Goal: Transaction & Acquisition: Purchase product/service

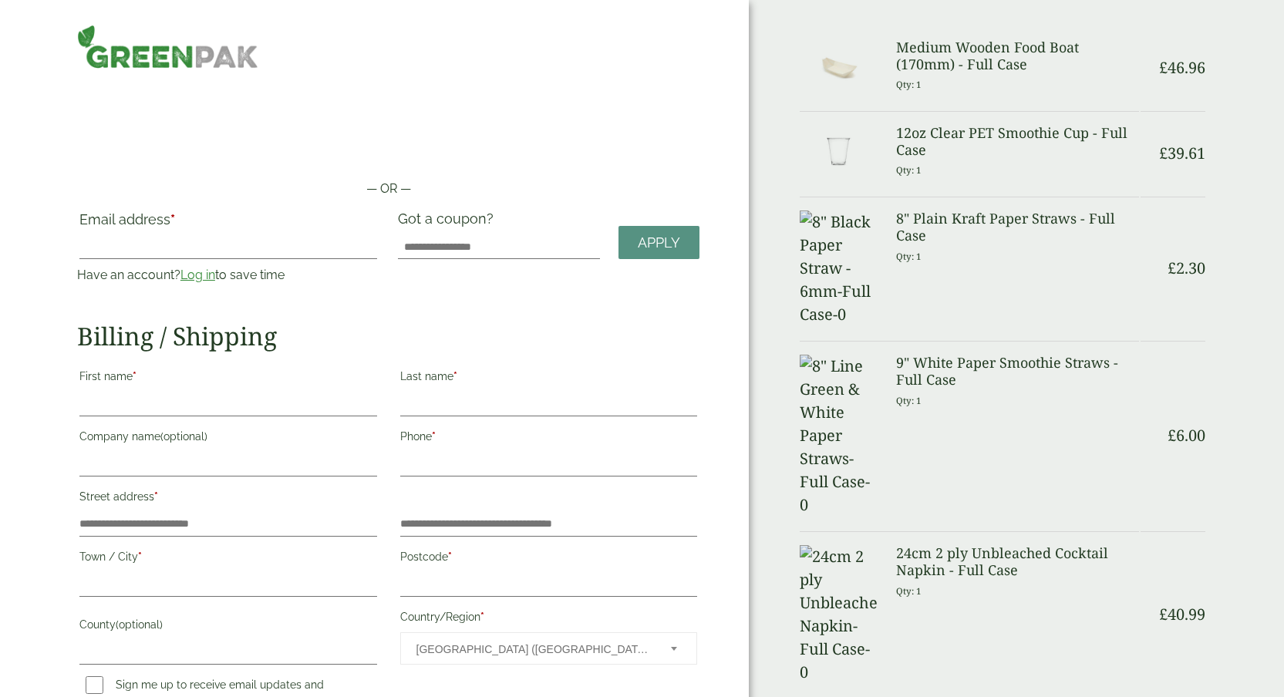
click at [209, 273] on link "Log in" at bounding box center [197, 275] width 35 height 15
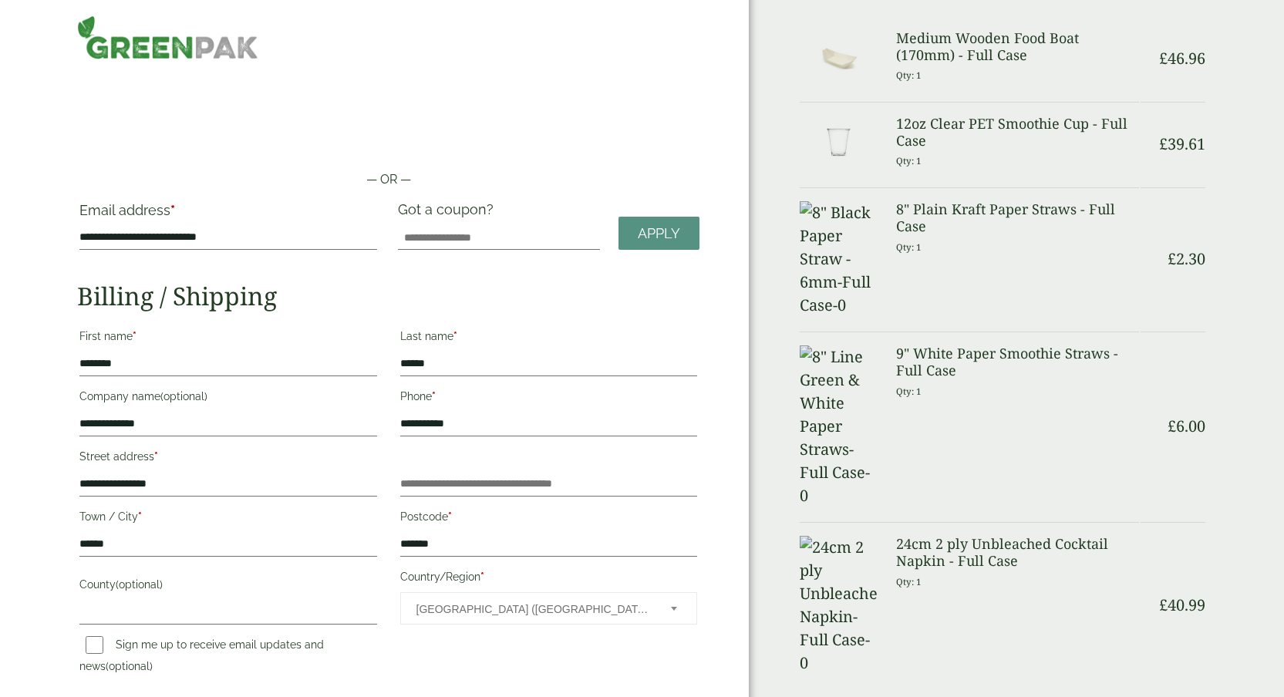
scroll to position [22, 0]
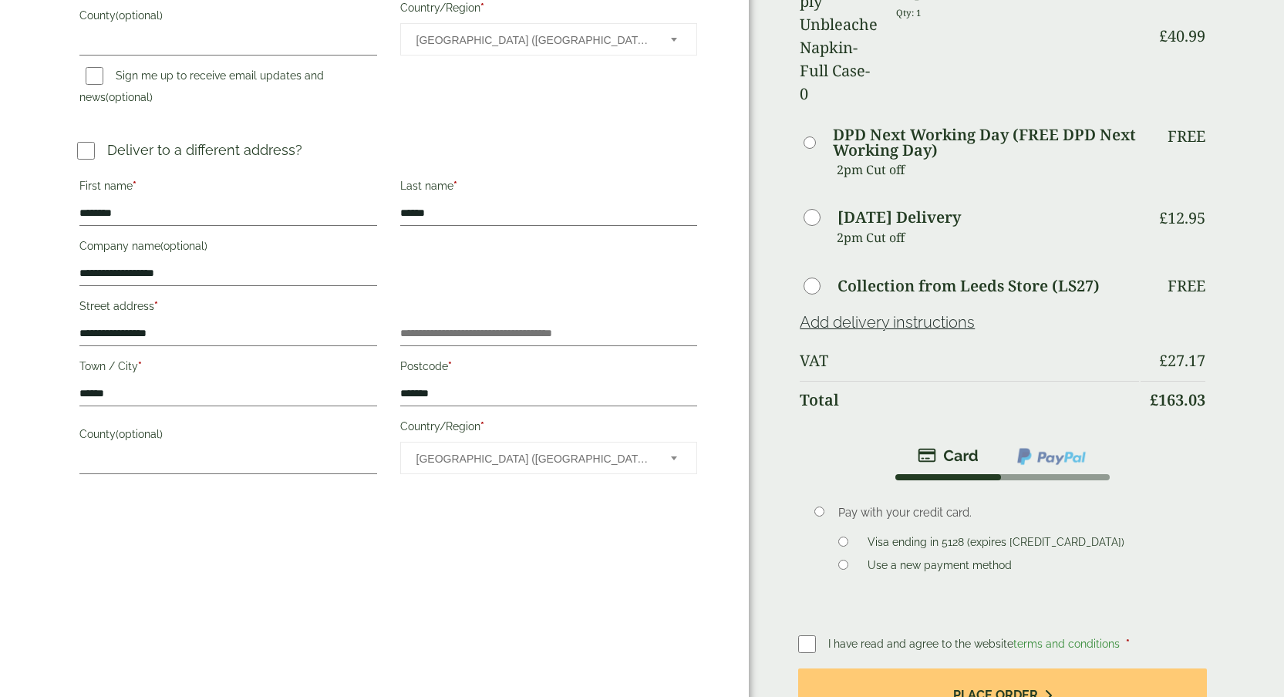
scroll to position [580, 0]
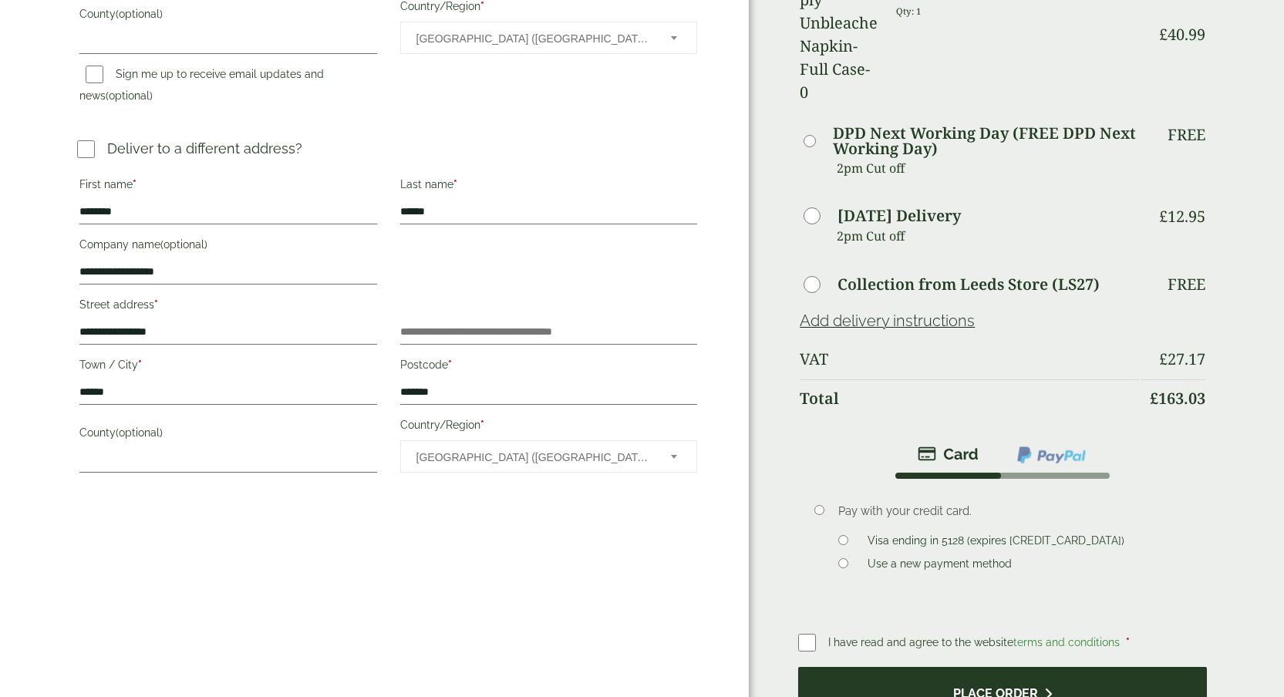
click at [942, 667] on button "Place order" at bounding box center [1002, 692] width 409 height 50
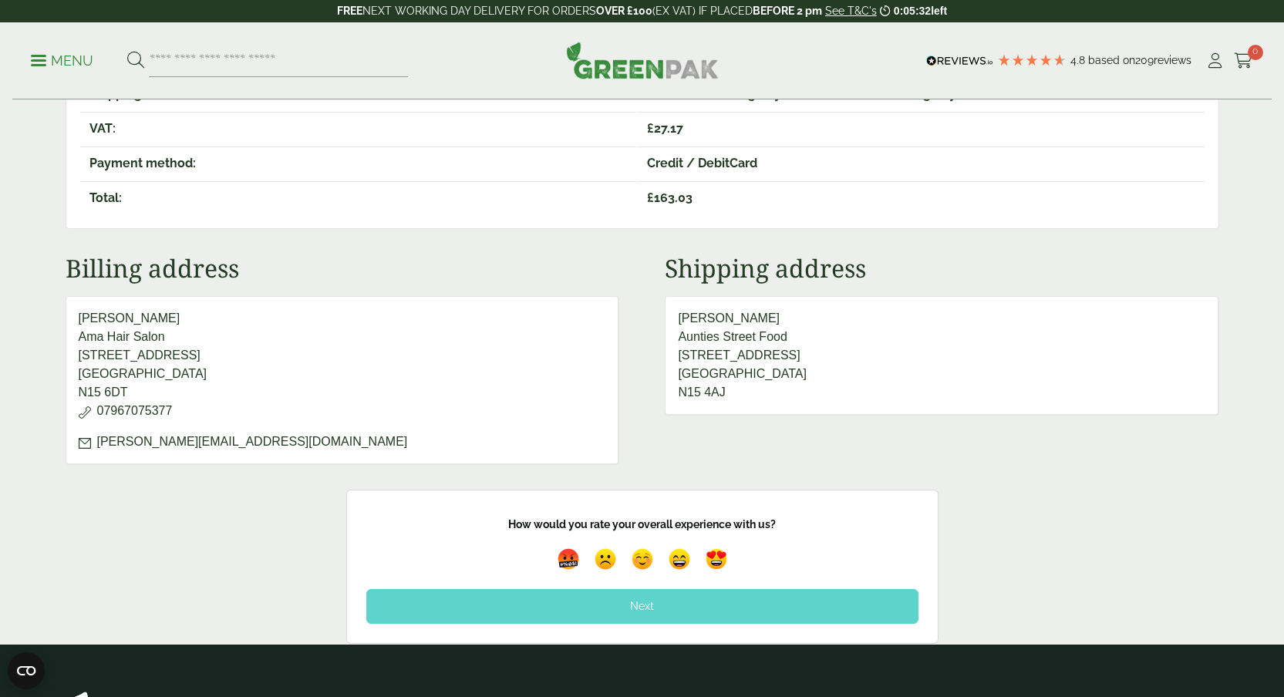
scroll to position [646, 0]
click at [684, 603] on div "Next" at bounding box center [642, 606] width 552 height 34
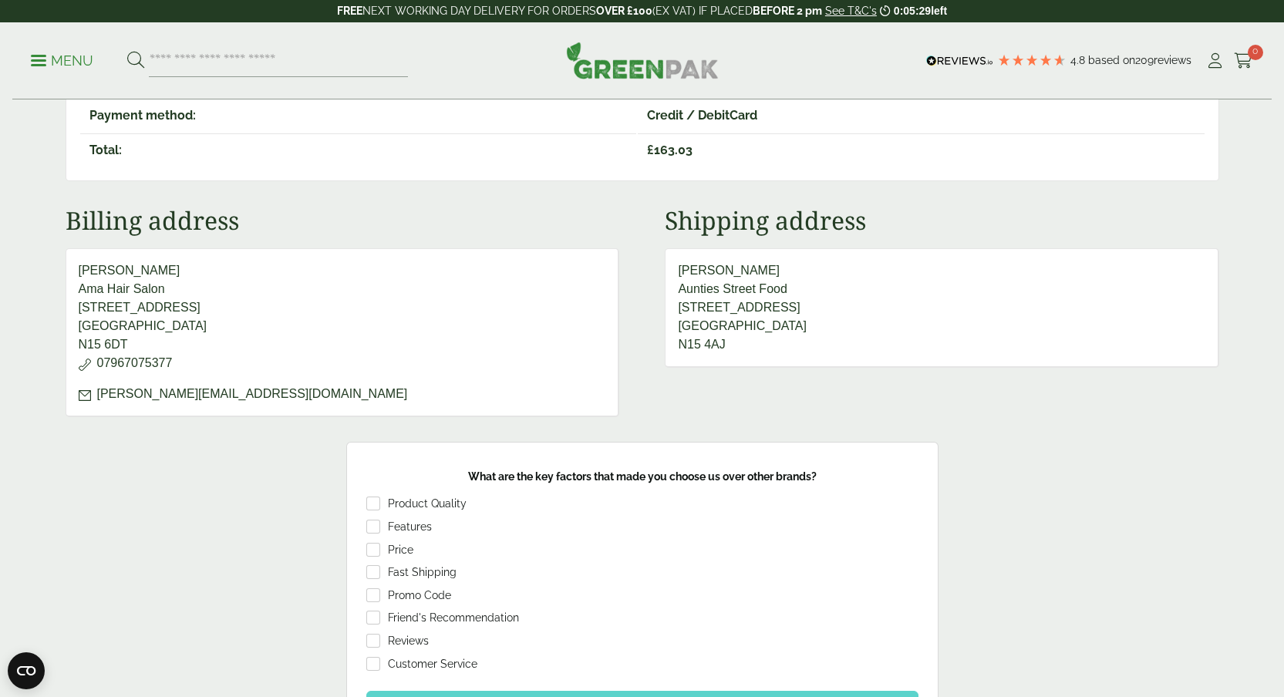
scroll to position [885, 0]
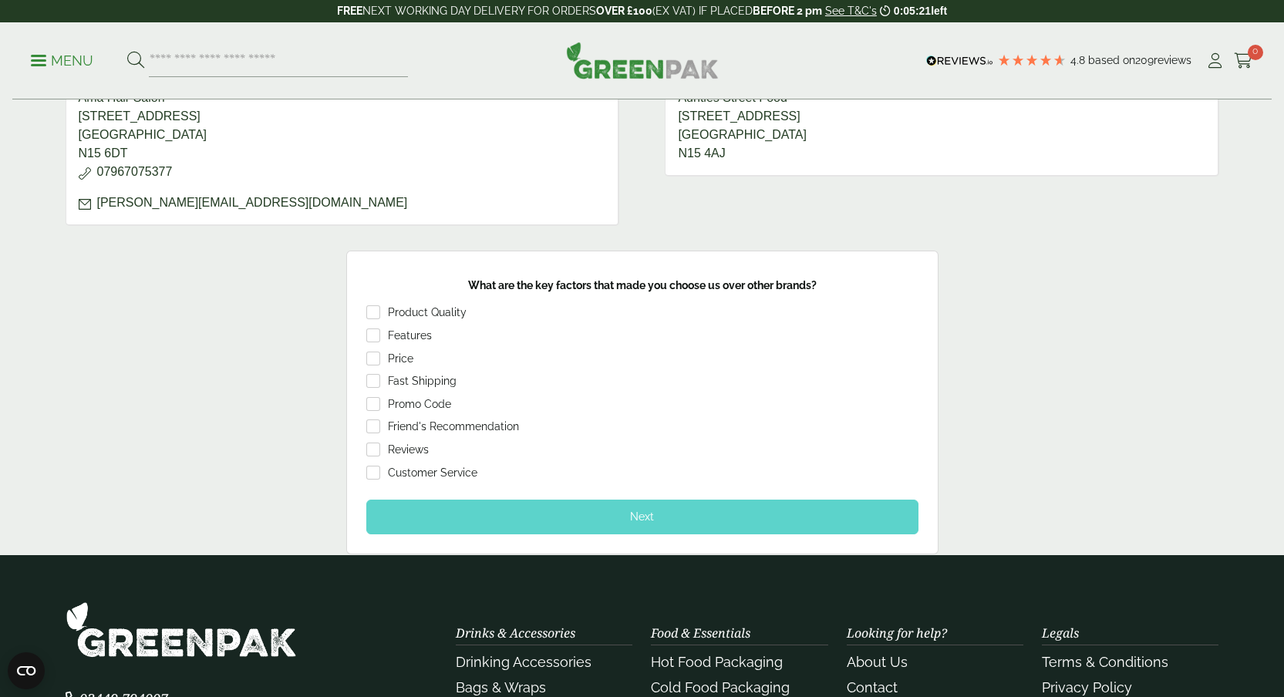
click at [567, 517] on div "Next" at bounding box center [642, 517] width 552 height 34
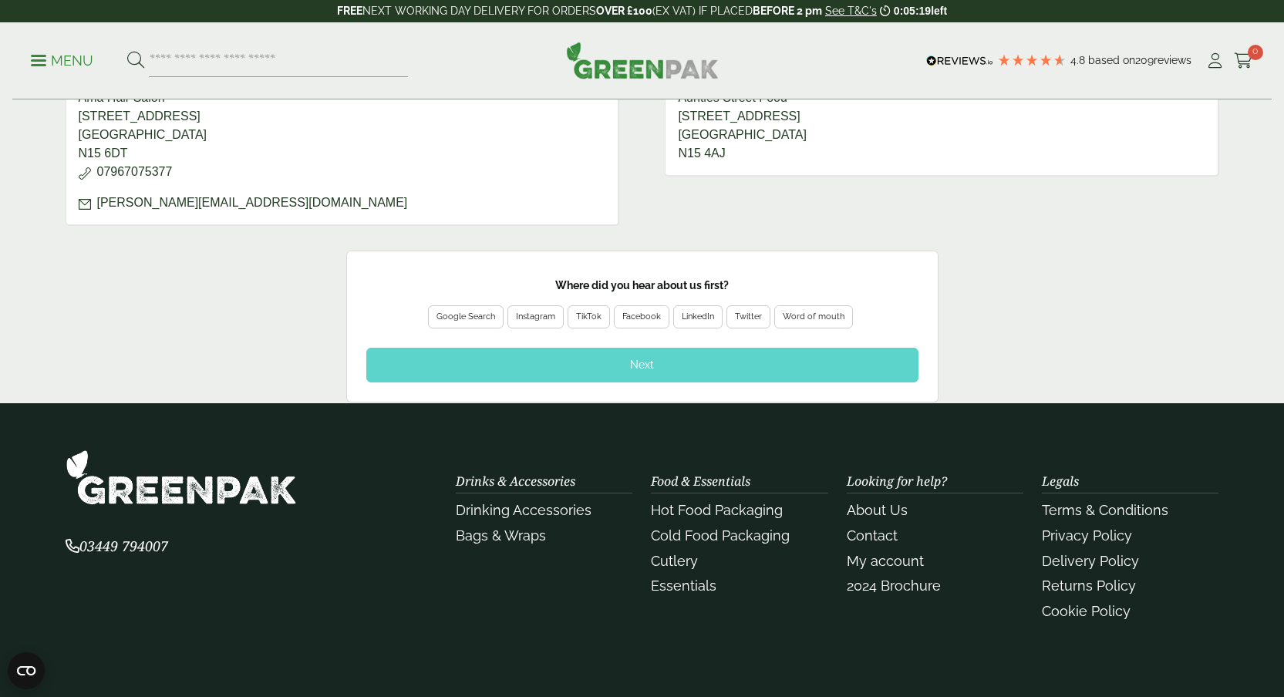
click at [470, 319] on div "Google Search" at bounding box center [466, 317] width 59 height 14
click at [608, 363] on div "Next" at bounding box center [642, 365] width 552 height 34
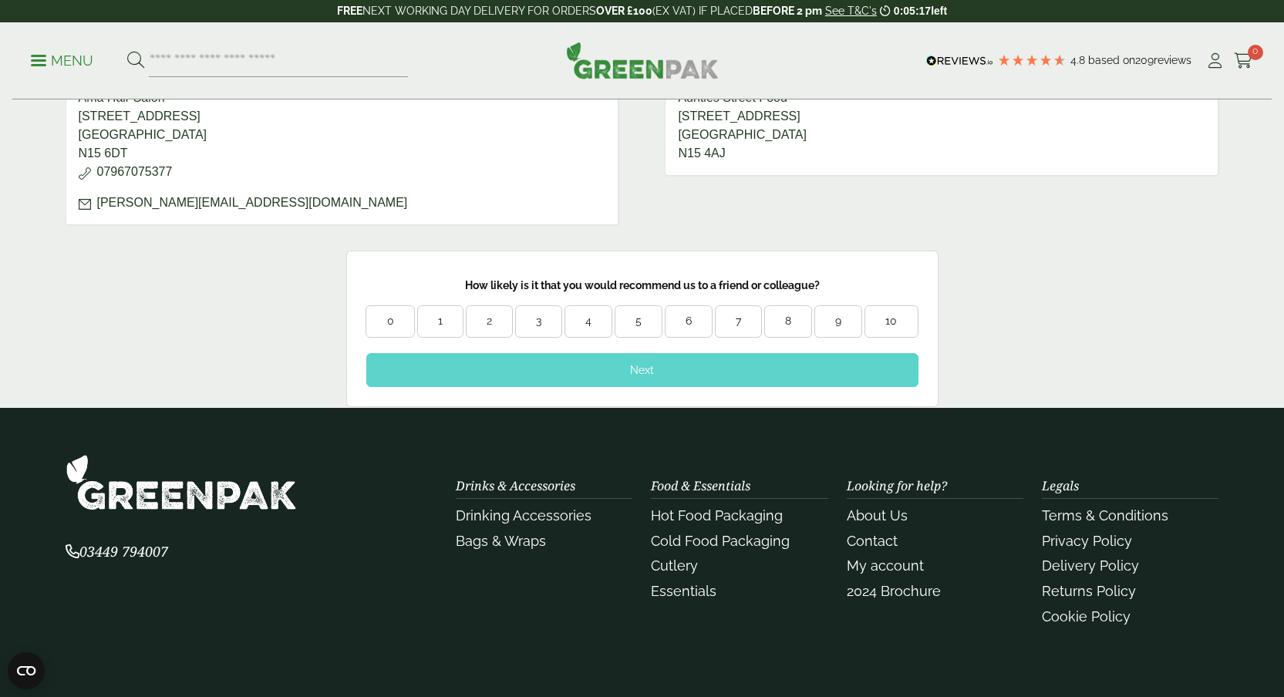
click at [1089, 292] on div "Feedback Thank you for your feedback! How would you rate your overall experienc…" at bounding box center [642, 329] width 1284 height 157
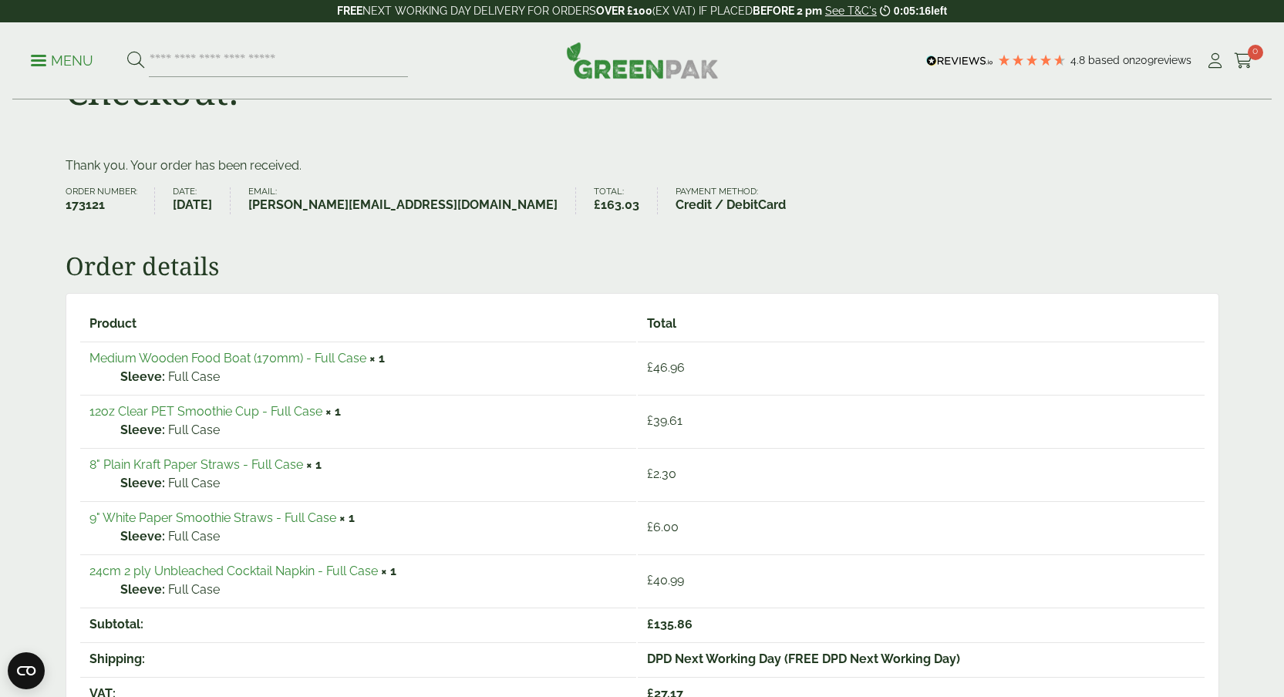
scroll to position [0, 0]
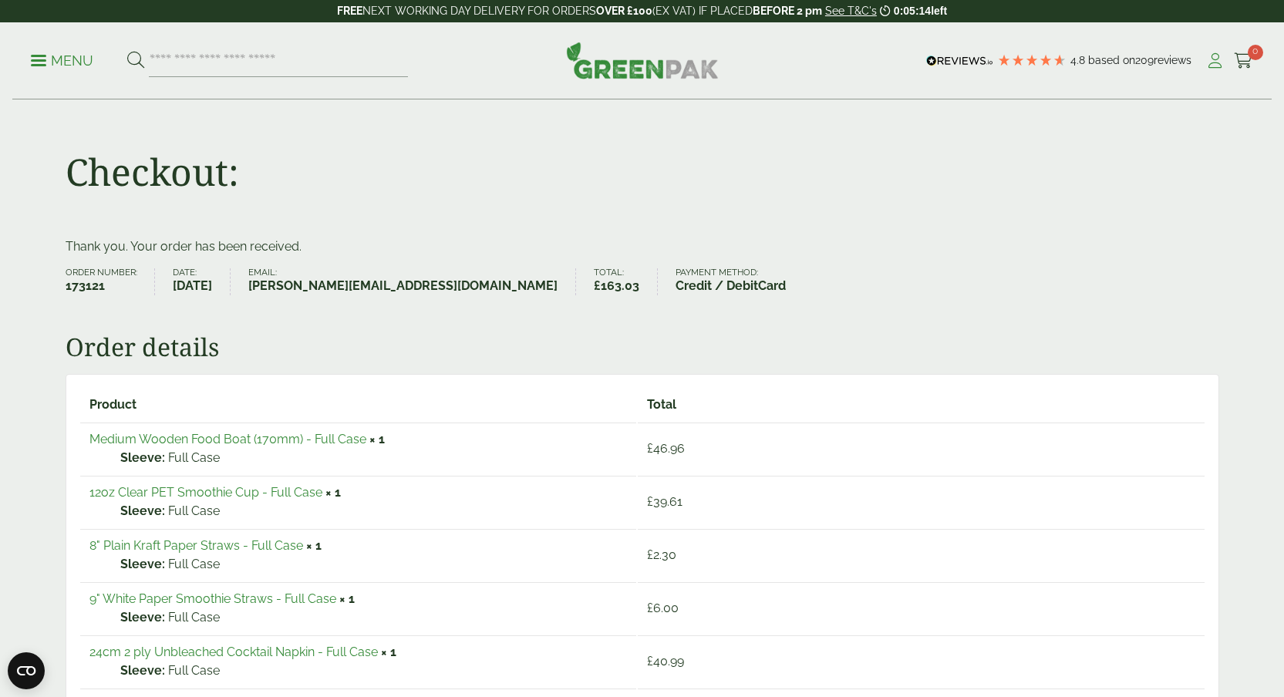
click at [1219, 65] on icon at bounding box center [1215, 60] width 19 height 15
